Goal: Information Seeking & Learning: Find specific fact

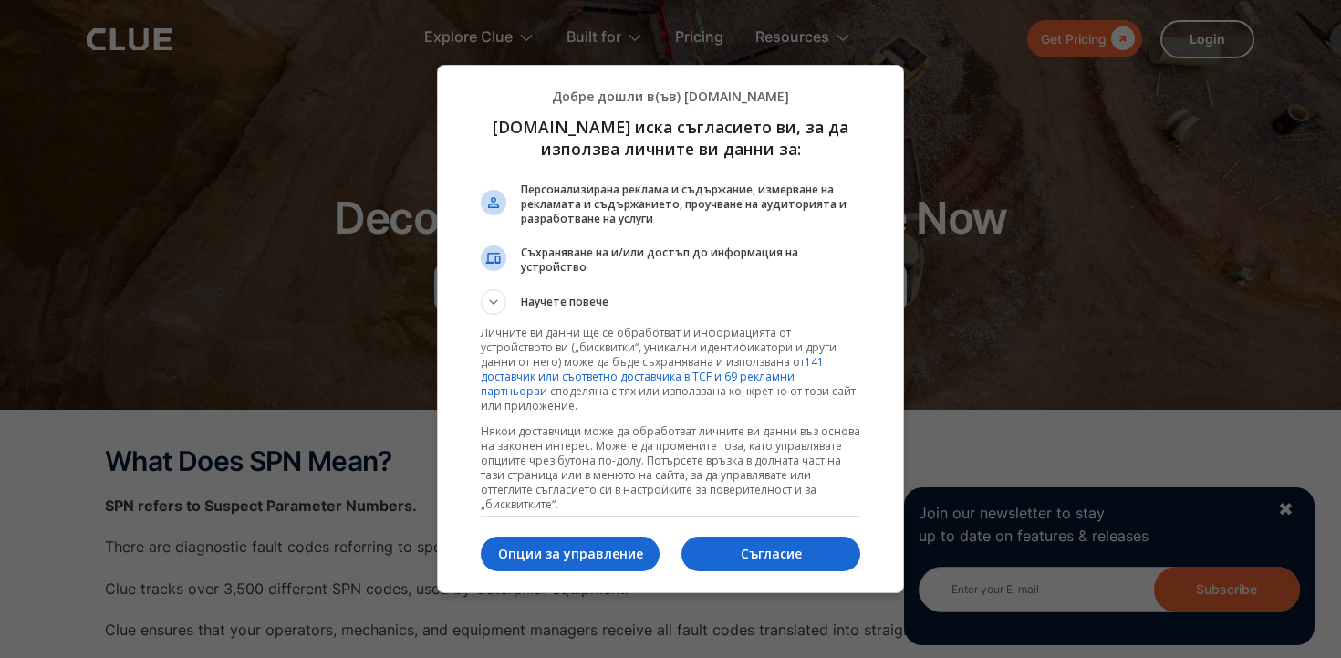
click at [764, 574] on div "Съгласие Опции за управление" at bounding box center [670, 553] width 379 height 61
click at [755, 536] on button "Съгласие" at bounding box center [770, 553] width 179 height 35
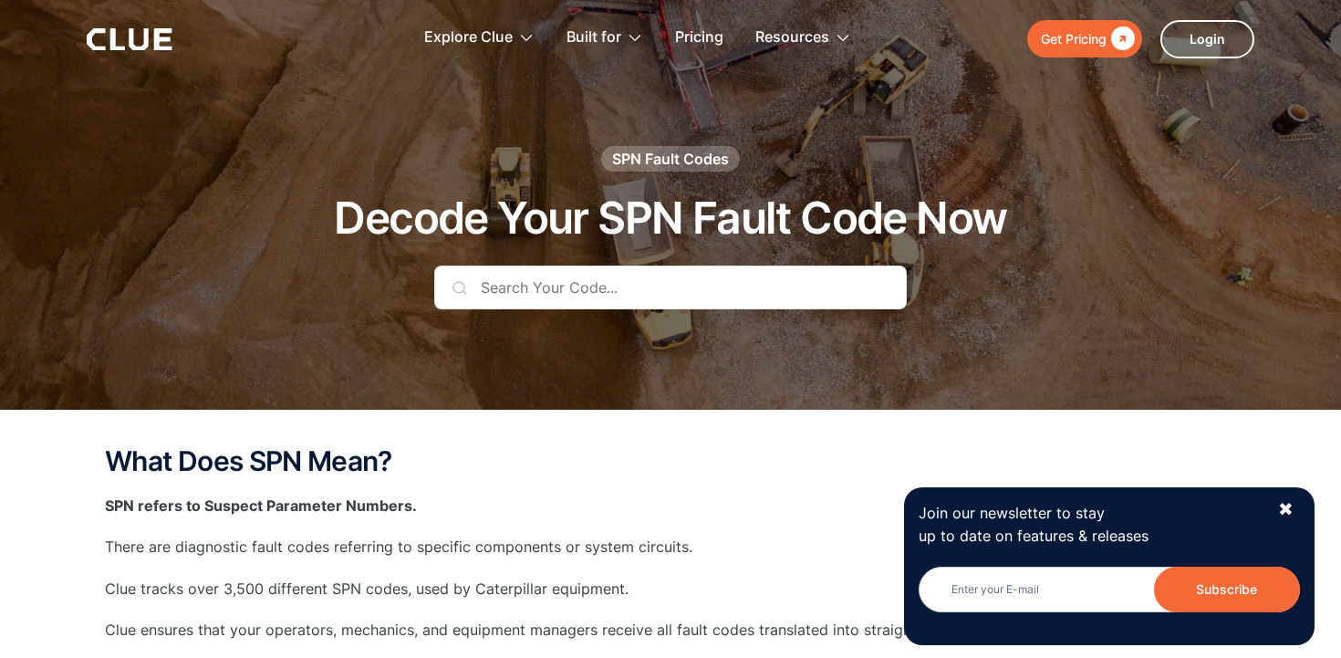
click at [513, 276] on input "text" at bounding box center [670, 287] width 472 height 44
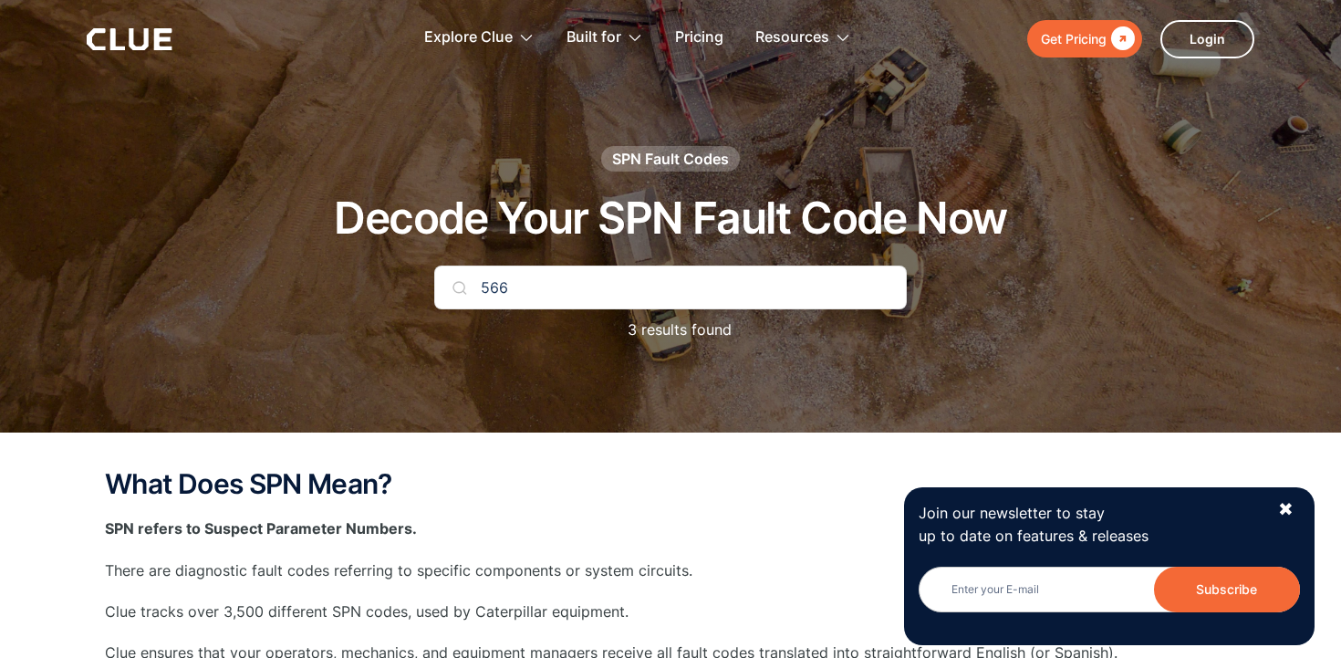
type input "566"
click at [520, 293] on input "566" at bounding box center [670, 287] width 472 height 44
type input "e"
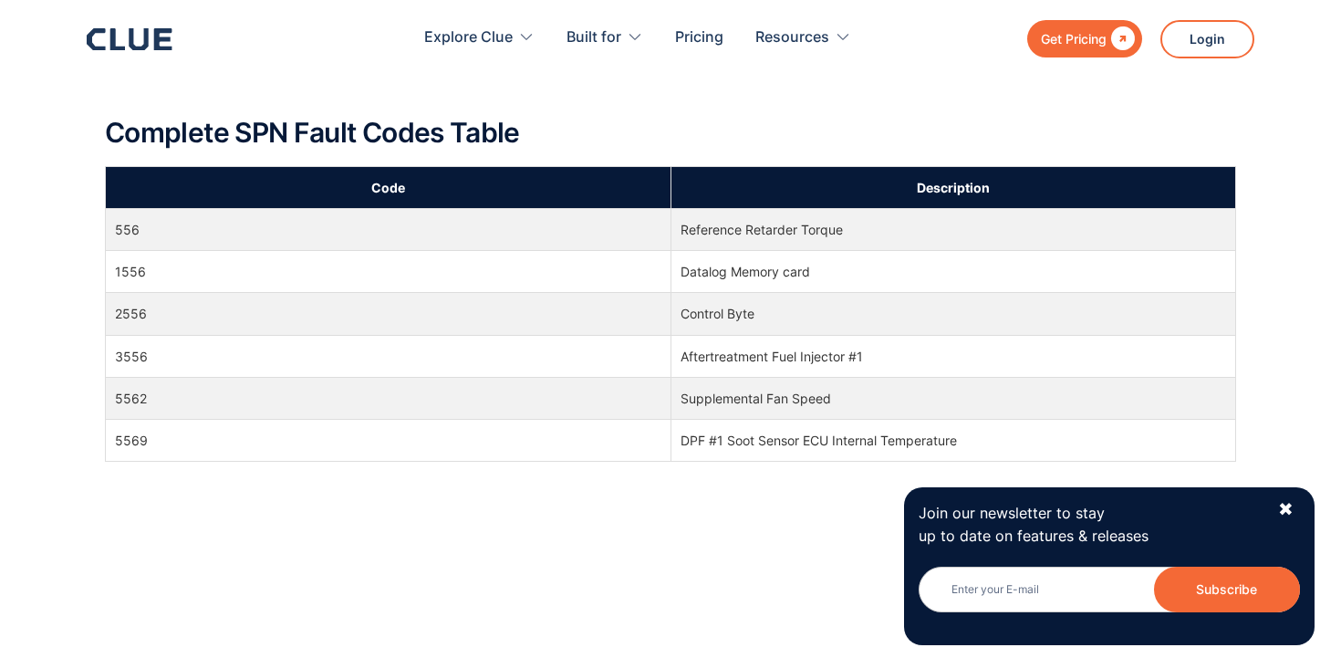
scroll to position [278, 0]
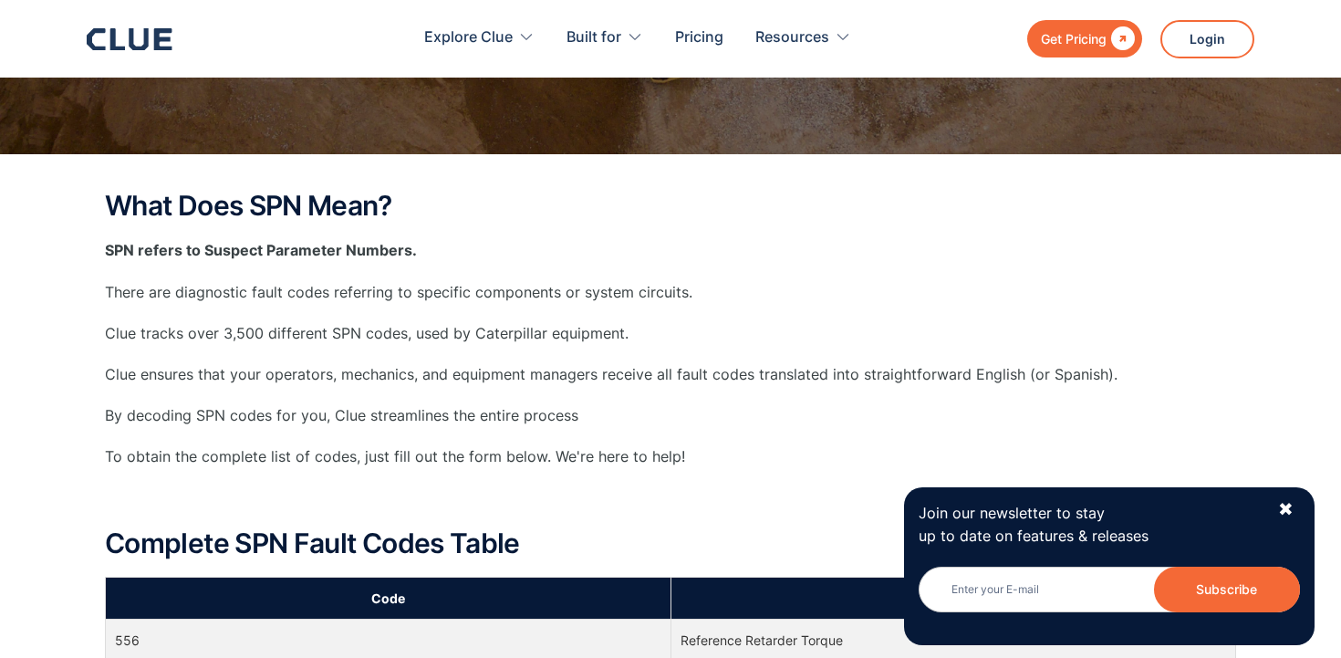
type input "5"
type input "0"
